Goal: Task Accomplishment & Management: Use online tool/utility

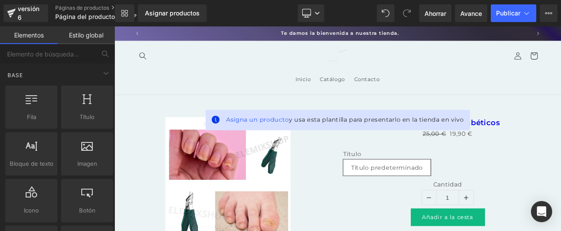
click at [247, 10] on div "Biblioteca Asignar productos Vista previa del producto Ningún producto coincide…" at bounding box center [338, 13] width 446 height 18
click at [324, 13] on div "Biblioteca Asignar productos Vista previa del producto Ningún producto coincide…" at bounding box center [338, 13] width 446 height 18
click at [316, 15] on icon at bounding box center [316, 13] width 5 height 5
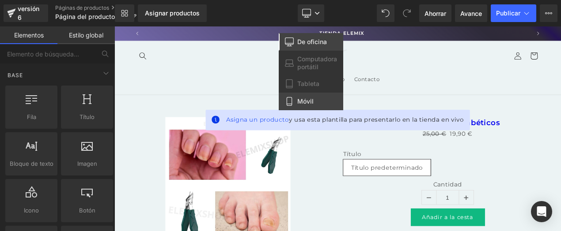
click at [305, 102] on font "Móvil" at bounding box center [305, 102] width 16 height 8
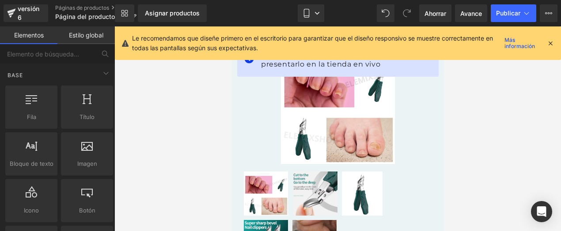
scroll to position [0, 0]
click at [551, 43] on icon at bounding box center [550, 43] width 8 height 8
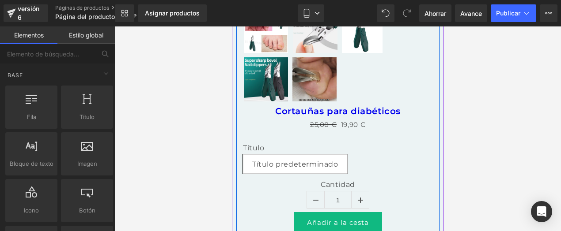
scroll to position [88, 0]
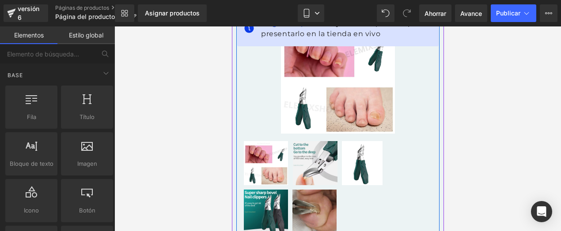
click at [290, 176] on div at bounding box center [337, 188] width 190 height 97
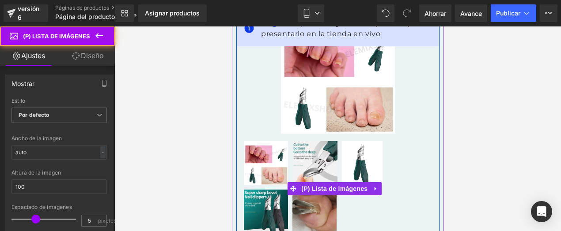
scroll to position [0, 154]
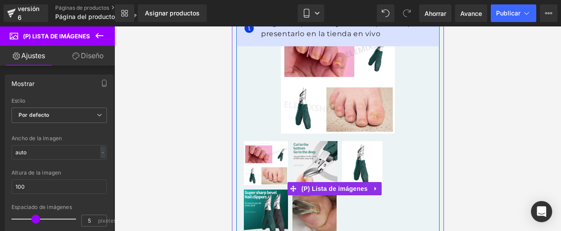
click at [273, 154] on img at bounding box center [265, 163] width 44 height 44
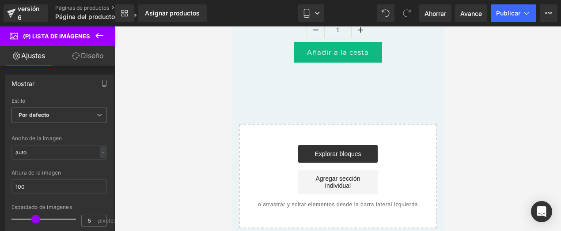
scroll to position [433, 0]
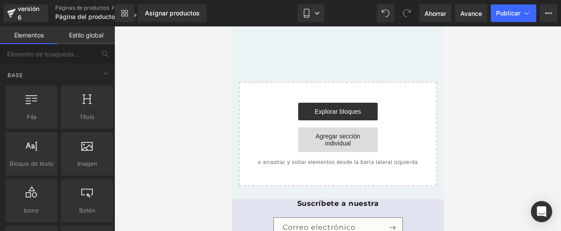
click at [334, 142] on font "Agregar sección individual" at bounding box center [337, 140] width 45 height 14
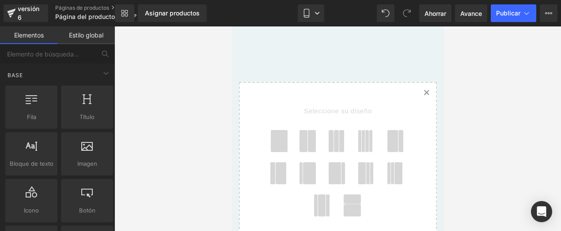
scroll to position [0, 154]
click at [423, 90] on icon at bounding box center [425, 92] width 4 height 4
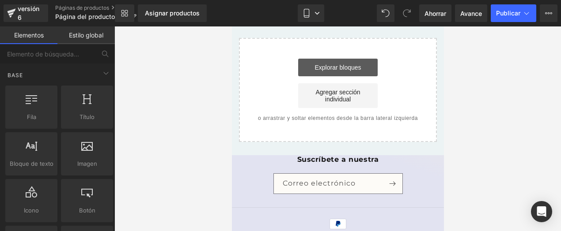
scroll to position [0, 309]
click at [342, 68] on font "Explorar bloques" at bounding box center [337, 67] width 46 height 7
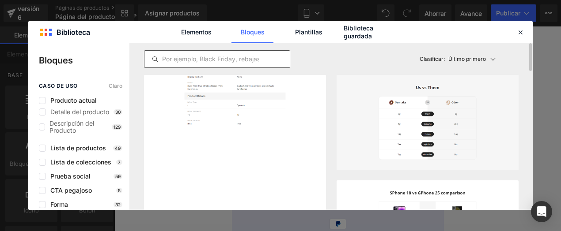
scroll to position [0, 0]
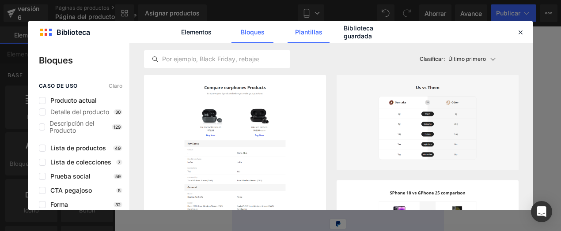
click at [308, 38] on link "Plantillas" at bounding box center [308, 32] width 42 height 22
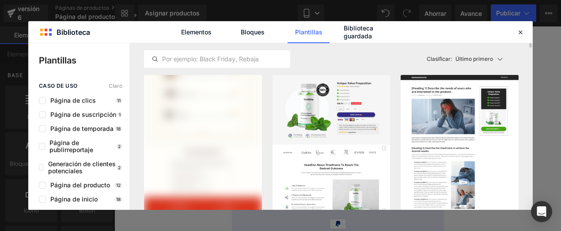
scroll to position [0, 154]
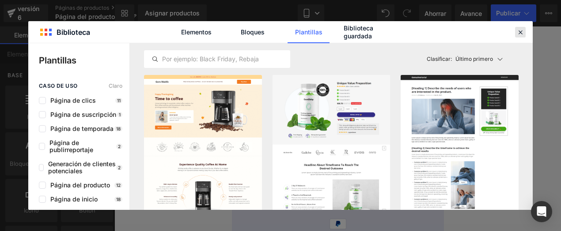
click at [519, 33] on icon at bounding box center [520, 32] width 8 height 8
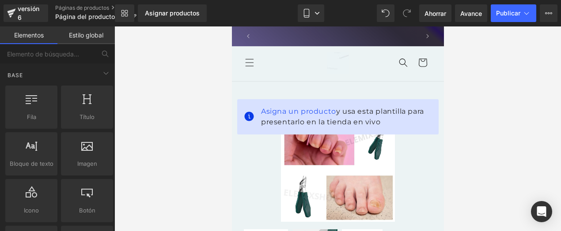
scroll to position [0, 0]
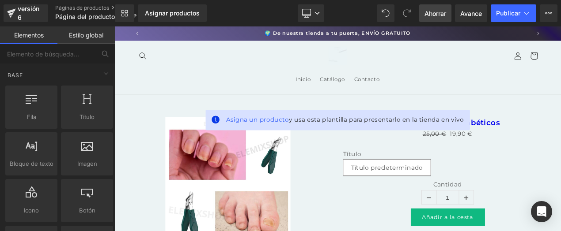
click at [440, 9] on span "Ahorrar" at bounding box center [435, 13] width 22 height 9
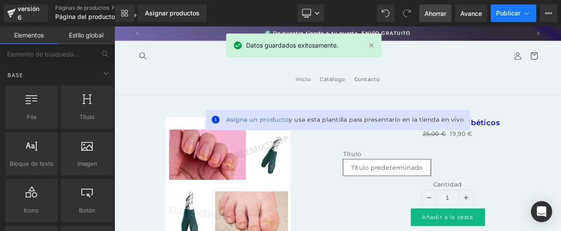
click at [515, 6] on button "Publicar" at bounding box center [512, 13] width 45 height 18
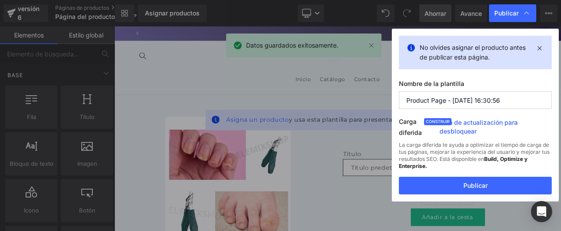
scroll to position [0, 461]
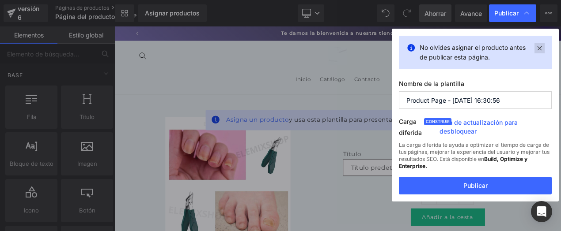
click at [539, 49] on icon at bounding box center [539, 48] width 10 height 11
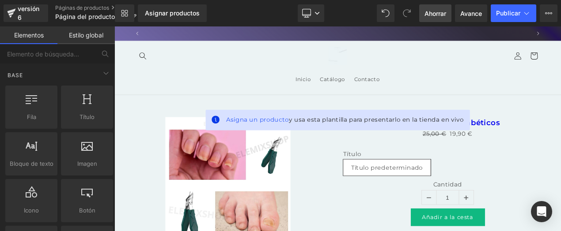
scroll to position [0, 0]
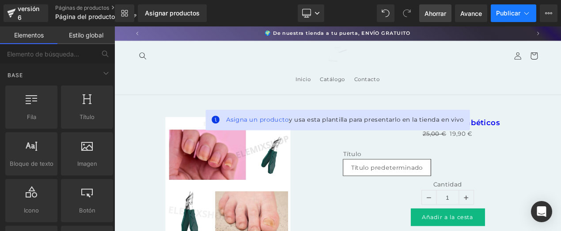
click at [521, 8] on button "Publicar" at bounding box center [512, 13] width 45 height 18
click at [441, 11] on font "Ahorrar" at bounding box center [435, 14] width 22 height 8
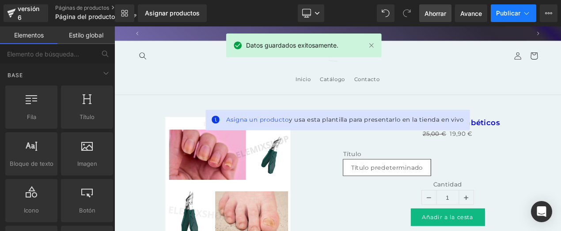
scroll to position [0, 461]
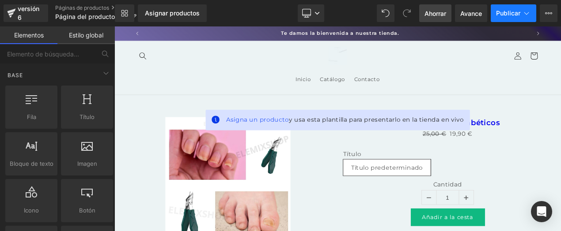
click at [517, 15] on font "Publicar" at bounding box center [508, 13] width 24 height 8
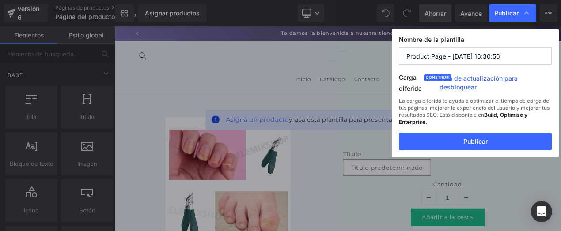
click at [463, 59] on input "Product Page - Aug 30, 16:30:56" at bounding box center [475, 56] width 153 height 18
type input "Product Page - Augplantilla 30, 16:30:56"
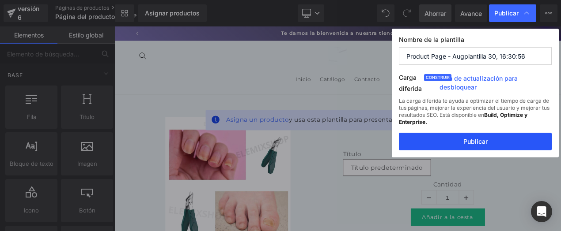
click at [490, 138] on button "Publicar" at bounding box center [475, 142] width 153 height 18
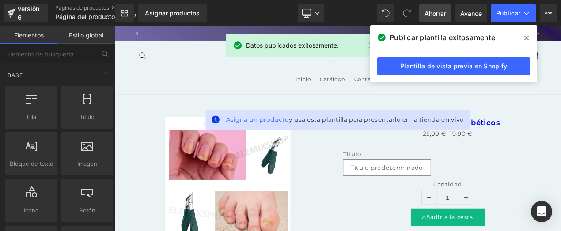
scroll to position [0, 0]
